Goal: Navigation & Orientation: Find specific page/section

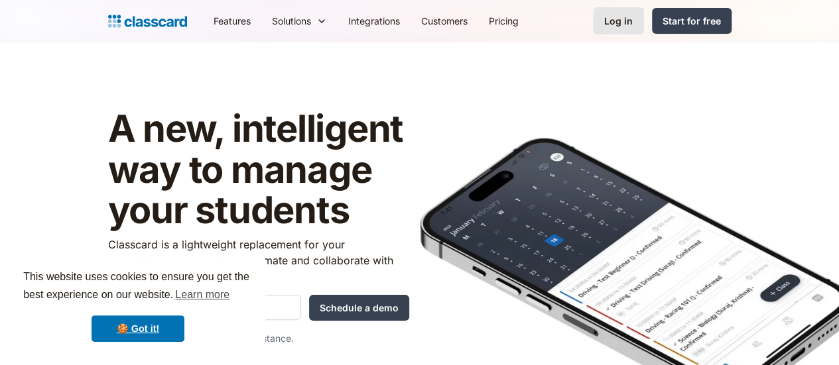
click at [633, 15] on div "Log in" at bounding box center [618, 21] width 29 height 14
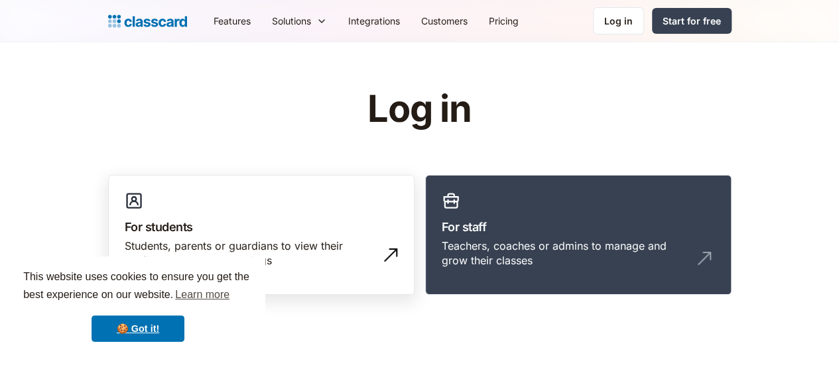
click at [178, 221] on h3 "For students" at bounding box center [261, 227] width 273 height 18
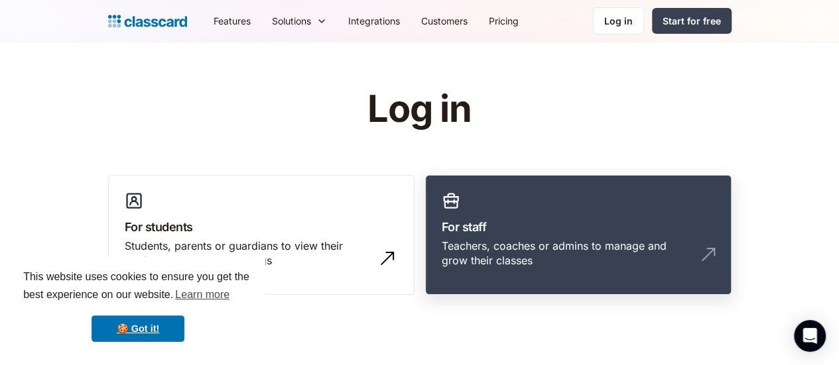
click at [586, 227] on h3 "For staff" at bounding box center [578, 227] width 273 height 18
